Goal: Task Accomplishment & Management: Complete application form

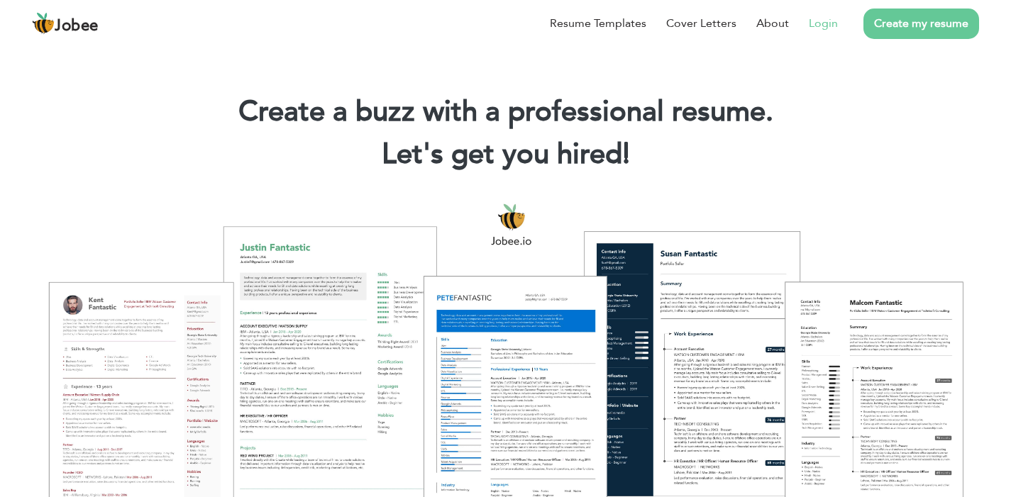
click at [818, 20] on link "Login" at bounding box center [822, 23] width 29 height 17
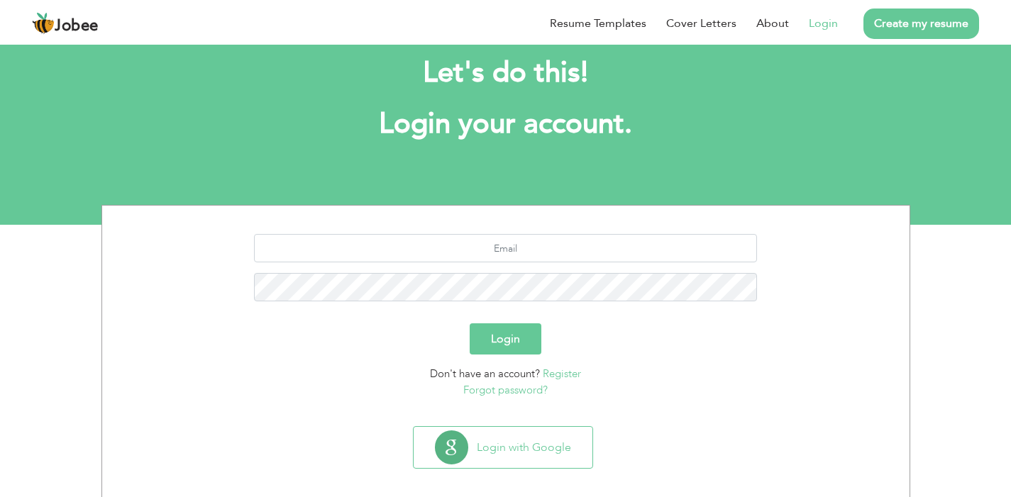
scroll to position [41, 0]
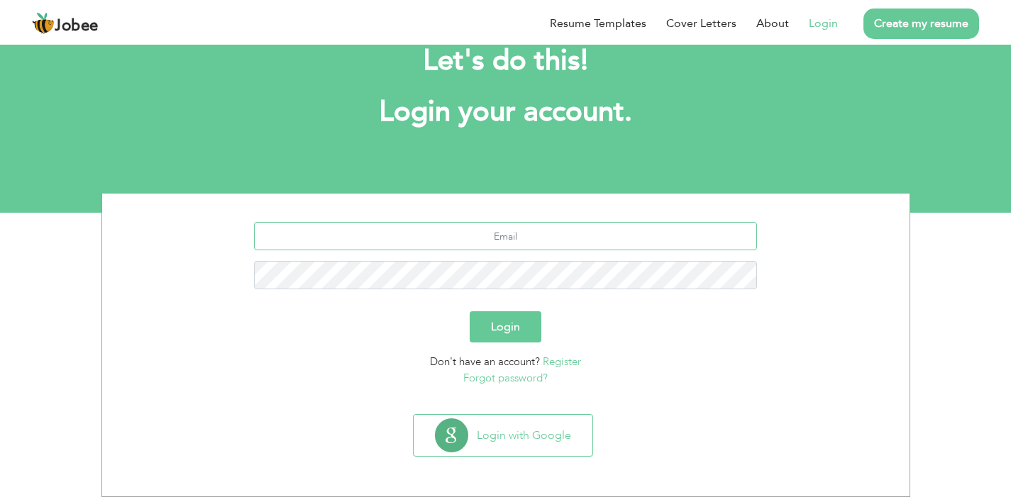
click at [538, 237] on input "text" at bounding box center [505, 236] width 503 height 28
click at [538, 238] on input "text" at bounding box center [505, 236] width 503 height 28
type input "mwaleedsiddiqui00@gmail.com"
click at [513, 317] on button "Login" at bounding box center [505, 326] width 72 height 31
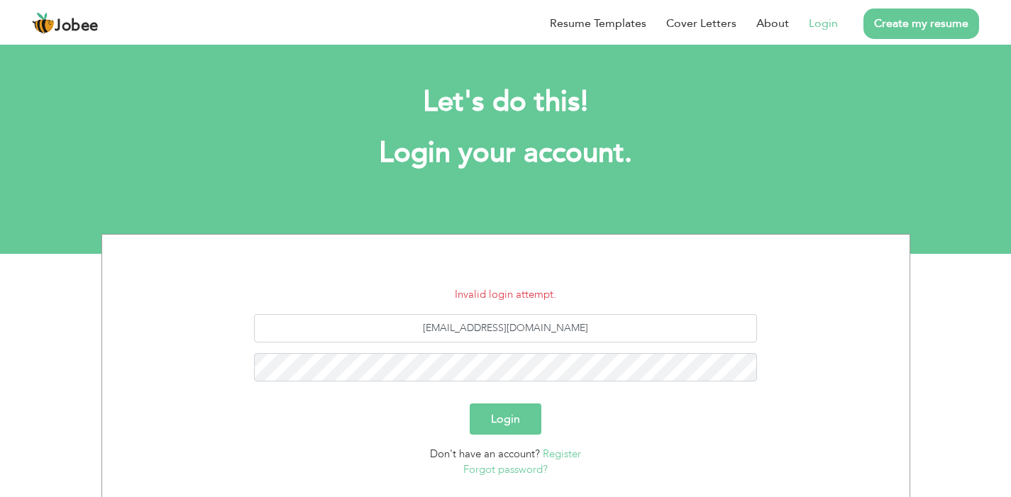
click at [496, 421] on button "Login" at bounding box center [505, 419] width 72 height 31
click at [511, 418] on button "Login" at bounding box center [505, 419] width 72 height 31
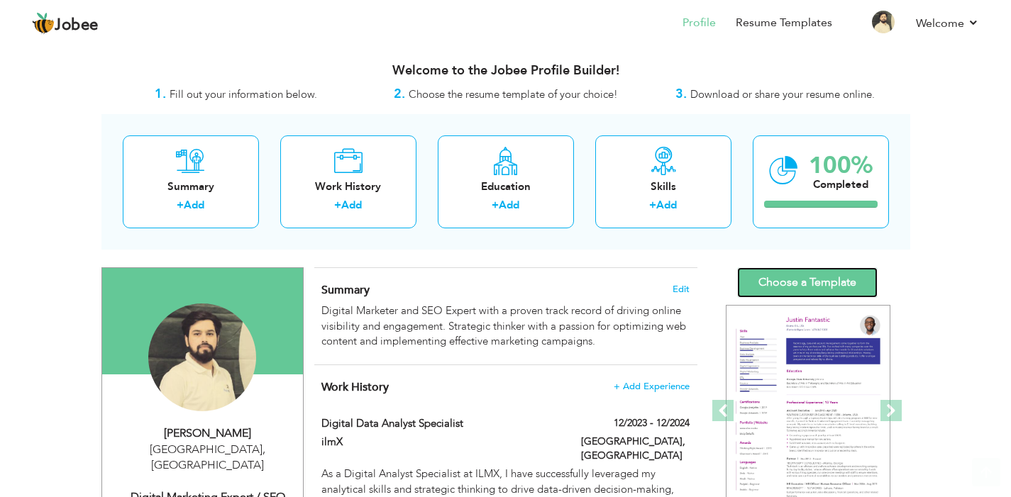
click at [764, 289] on link "Choose a Template" at bounding box center [807, 282] width 140 height 30
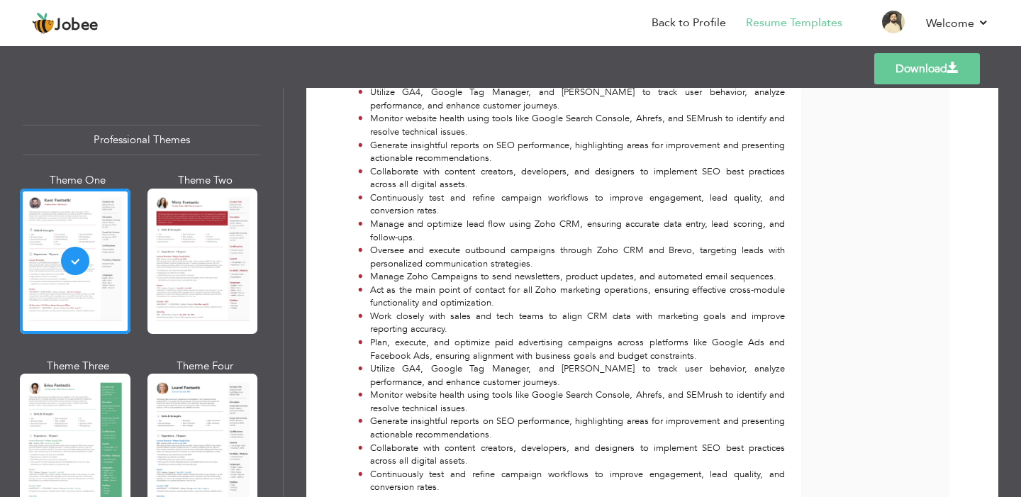
scroll to position [1005, 0]
click at [913, 72] on link "Download" at bounding box center [927, 68] width 106 height 31
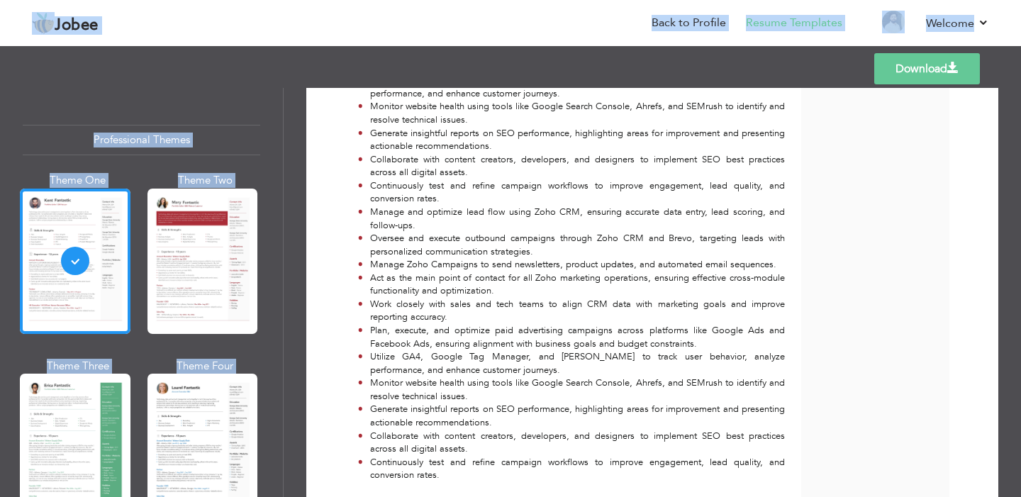
scroll to position [1039, 0]
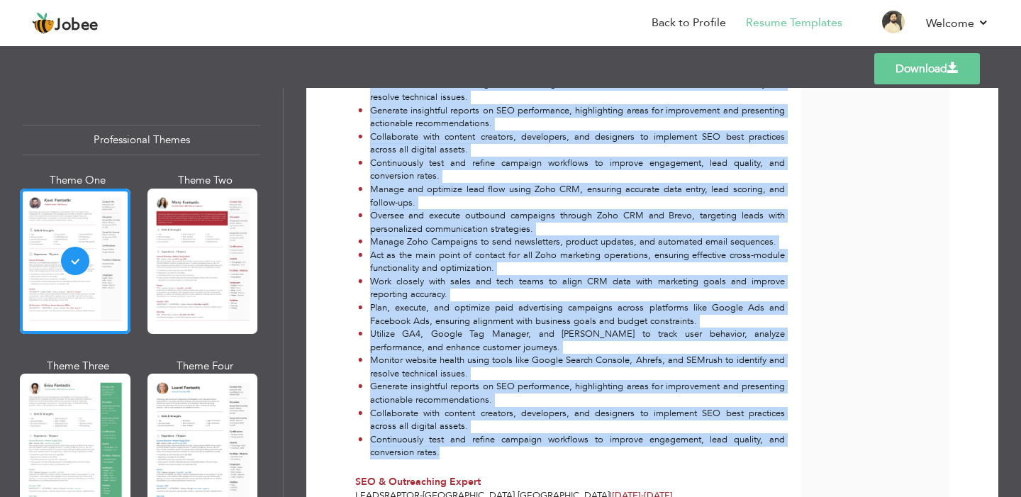
drag, startPoint x: 371, startPoint y: 220, endPoint x: 789, endPoint y: 451, distance: 478.0
click at [789, 451] on div "Manage and optimize lead flow using Zoho CRM, ensuring accurate data entry, lea…" at bounding box center [570, 189] width 446 height 550
copy ul "Manage and optimize lead flow using Zoho CRM, ensuring accurate data entry, lea…"
